Goal: Find contact information: Find contact information

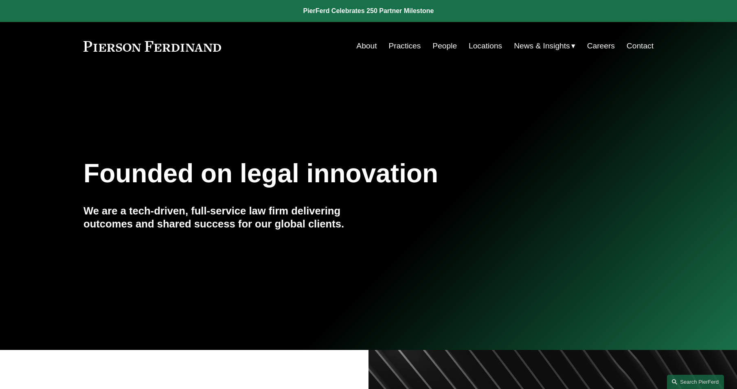
click at [443, 46] on link "People" at bounding box center [445, 45] width 24 height 15
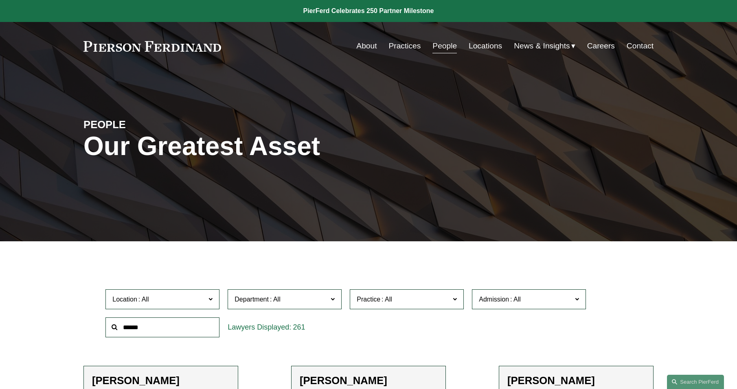
click at [185, 334] on input "text" at bounding box center [163, 328] width 114 height 20
type input "*****"
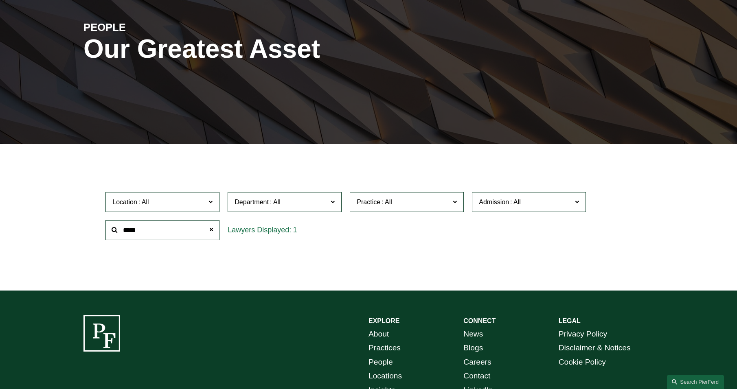
scroll to position [122, 0]
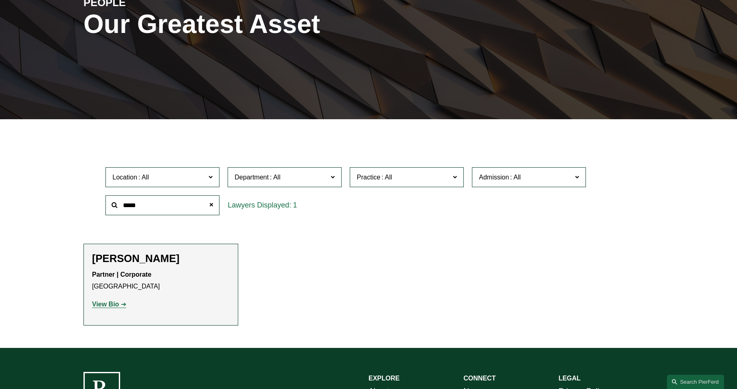
click at [99, 306] on strong "View Bio" at bounding box center [105, 304] width 27 height 7
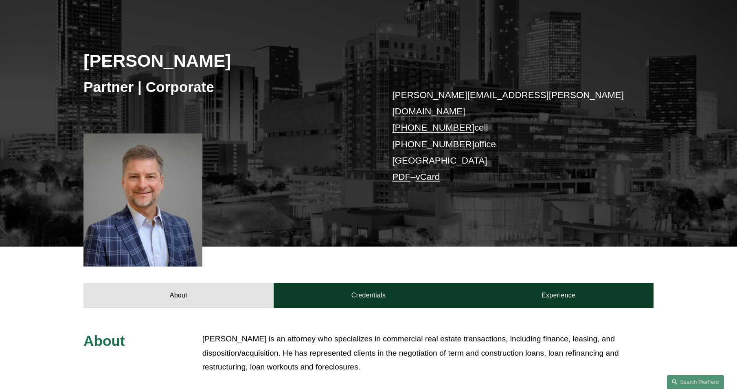
scroll to position [122, 0]
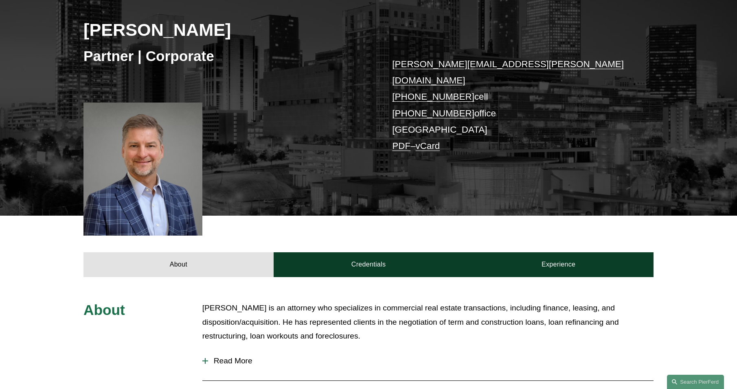
click at [208, 358] on div at bounding box center [205, 361] width 6 height 6
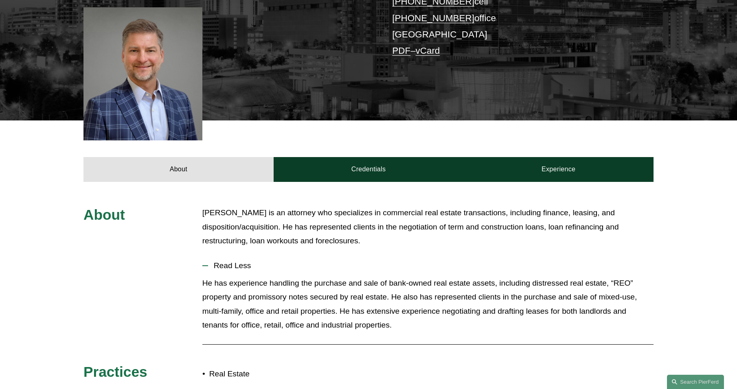
scroll to position [204, 0]
